Goal: Complete application form

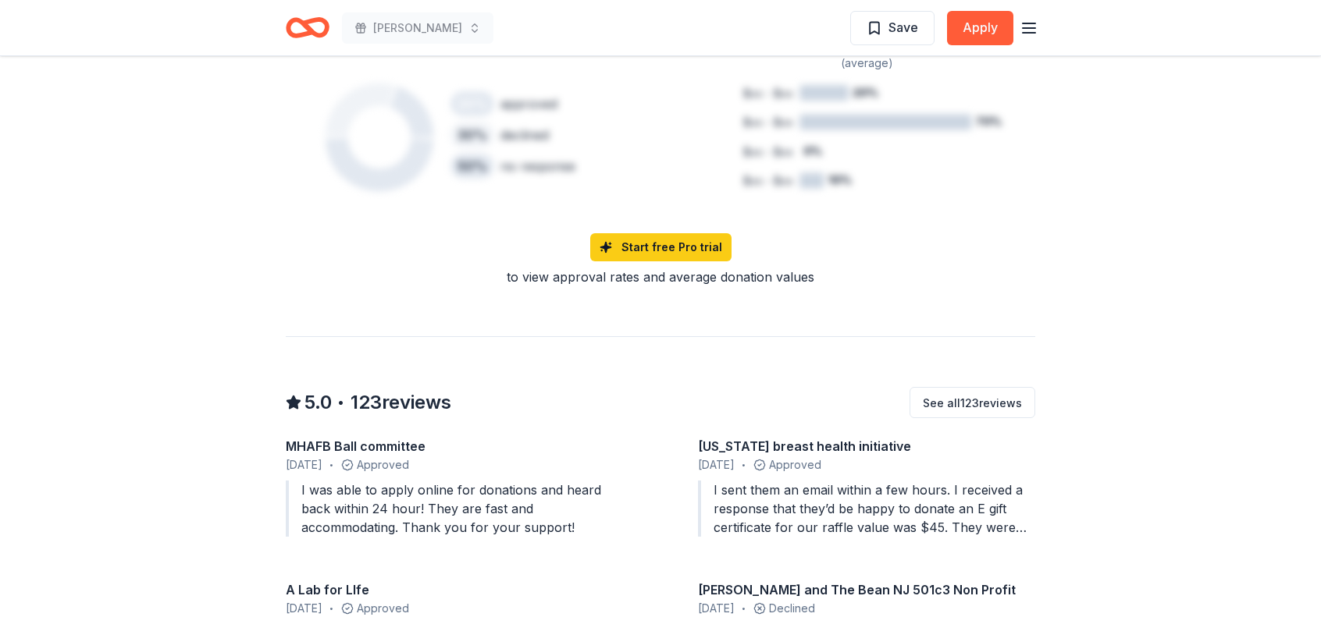
scroll to position [1174, 0]
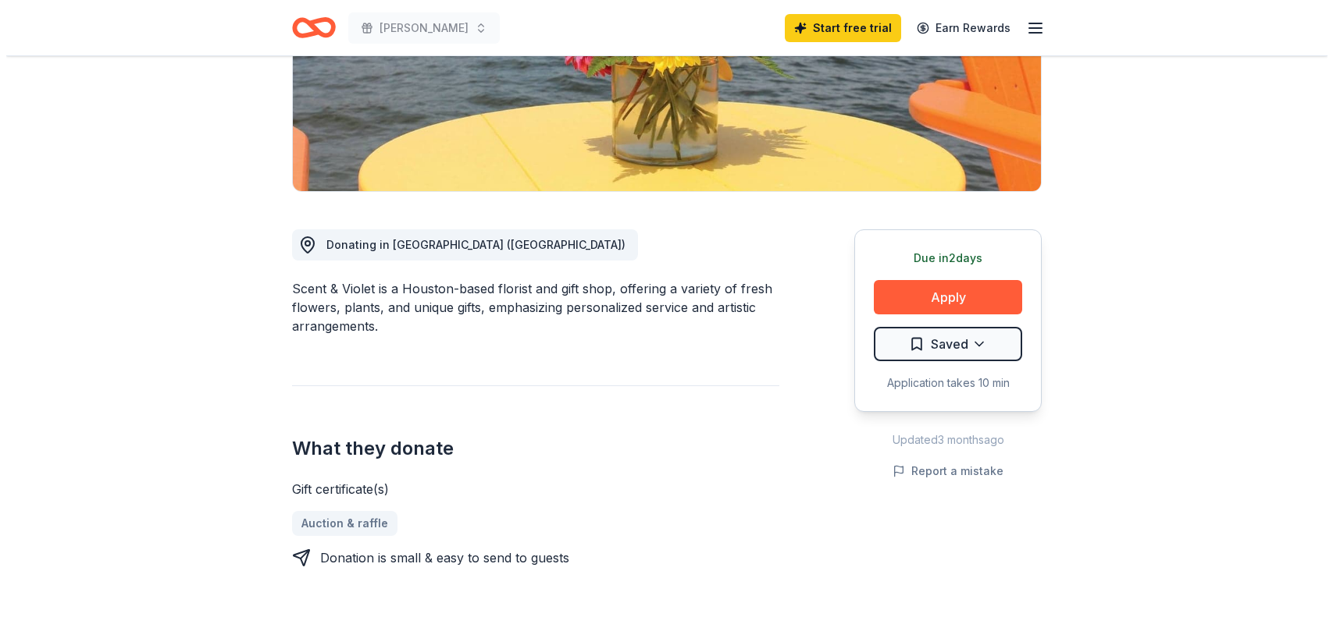
scroll to position [283, 0]
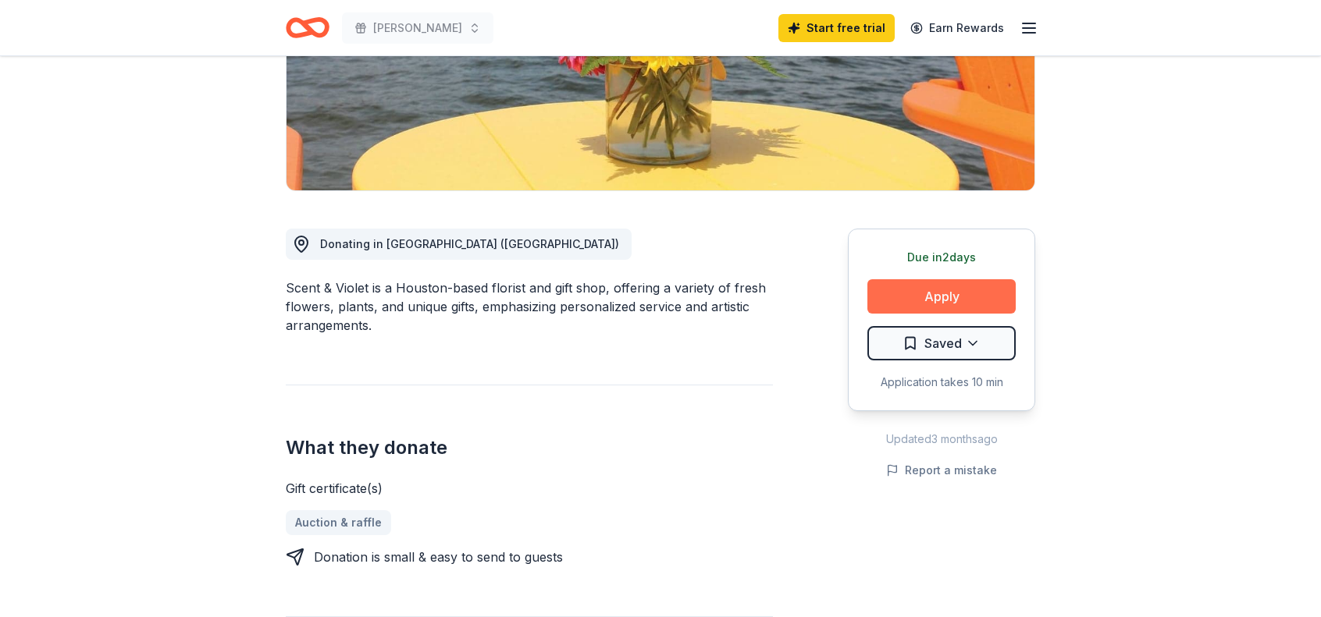
click at [976, 294] on button "Apply" at bounding box center [941, 296] width 148 height 34
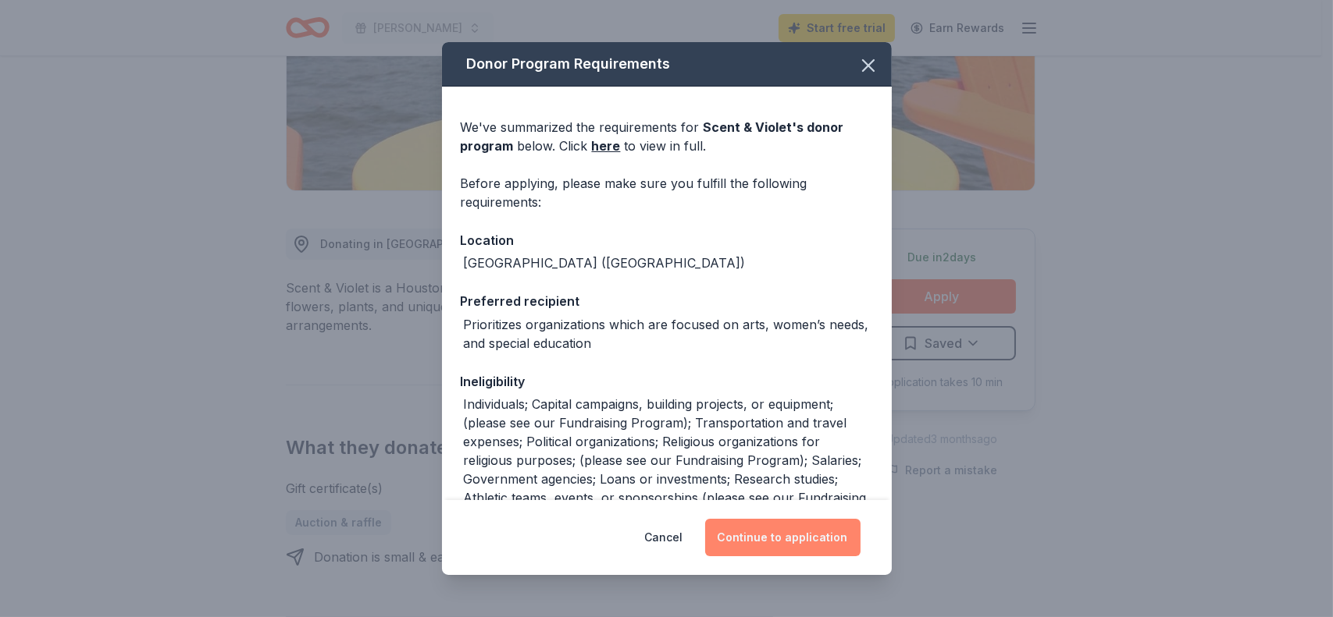
click at [826, 543] on button "Continue to application" at bounding box center [782, 537] width 155 height 37
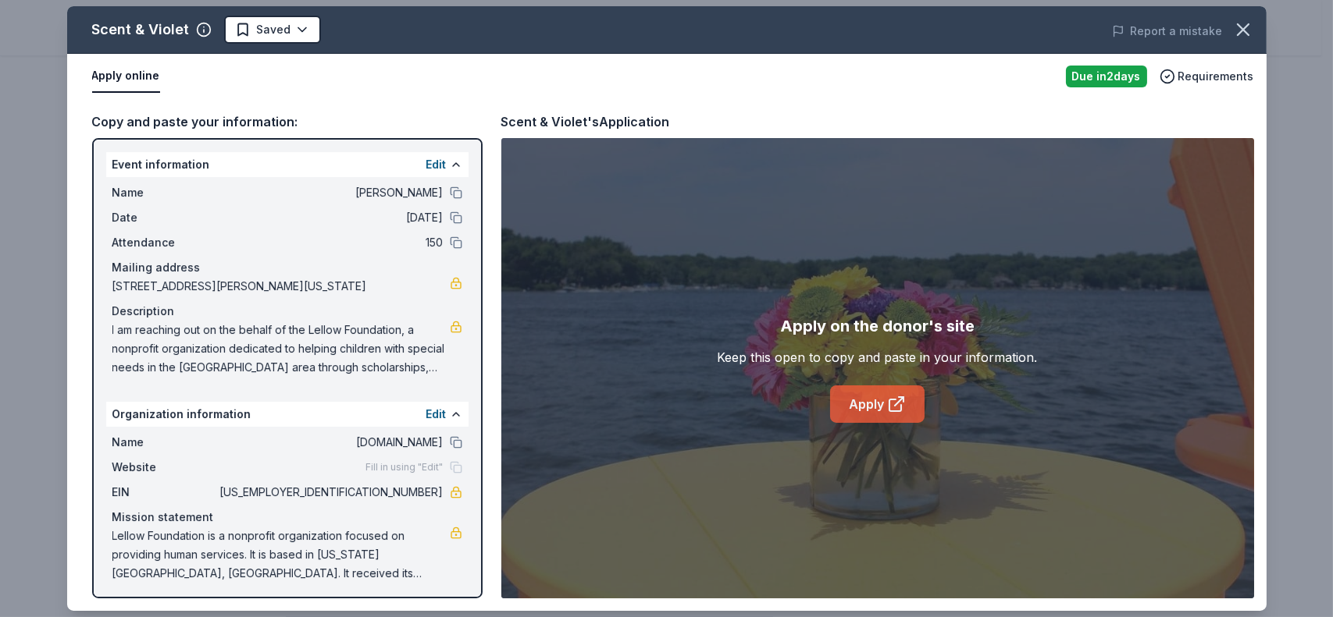
click at [884, 389] on link "Apply" at bounding box center [877, 404] width 94 height 37
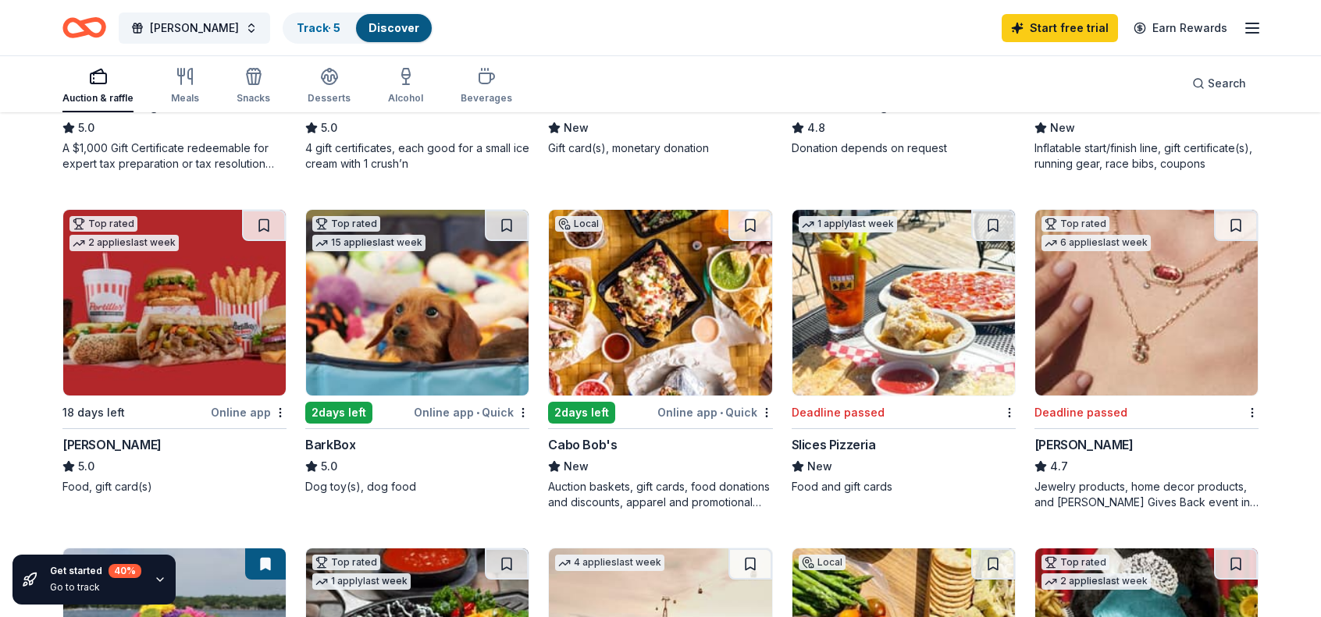
scroll to position [765, 0]
